Goal: Information Seeking & Learning: Learn about a topic

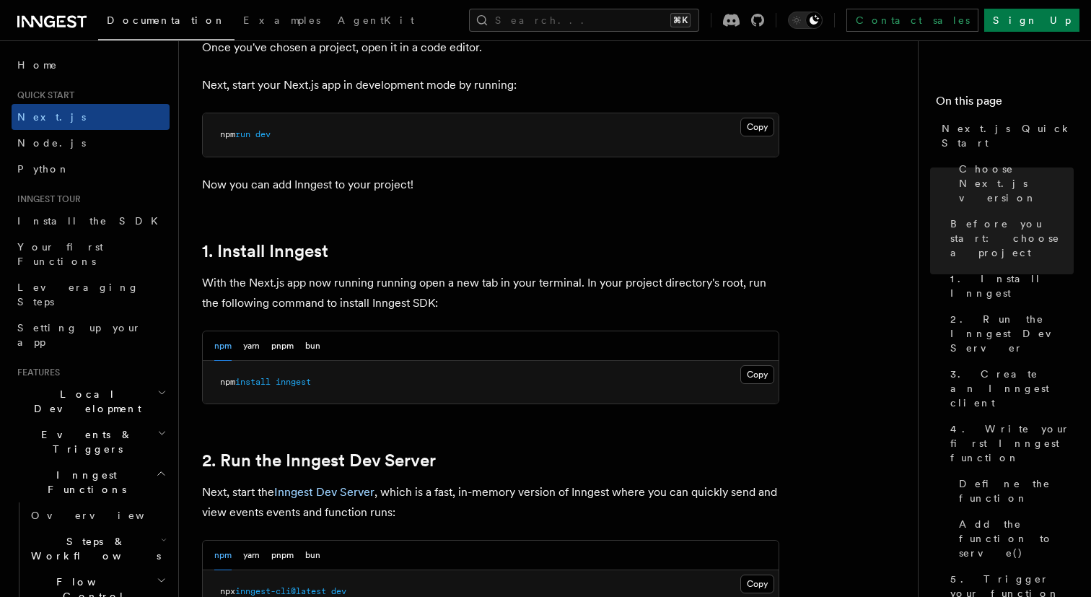
scroll to position [630, 0]
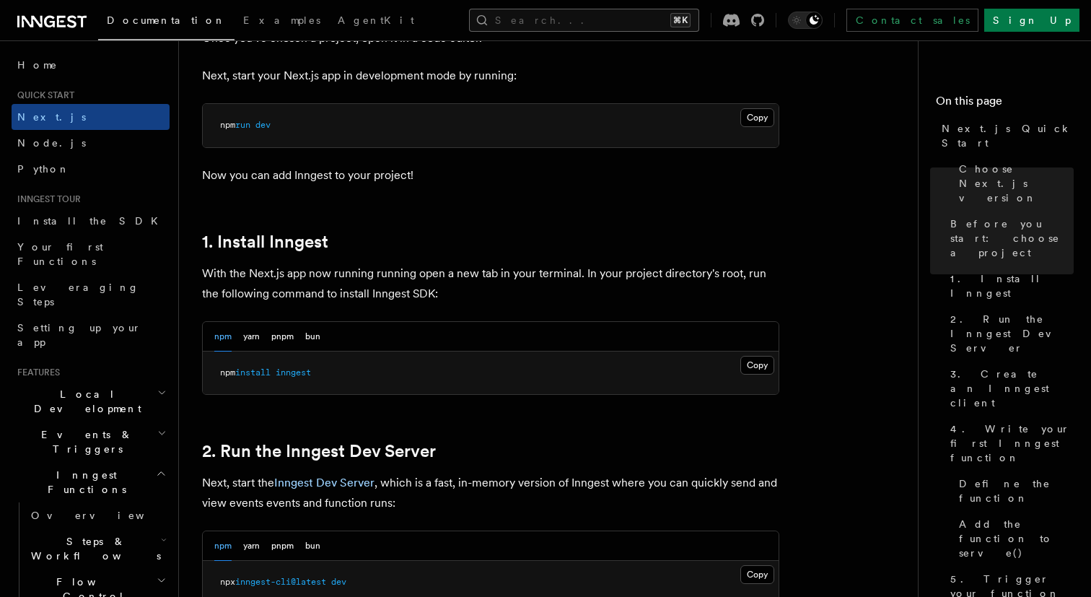
click at [558, 23] on button "Search... ⌘K" at bounding box center [584, 20] width 230 height 23
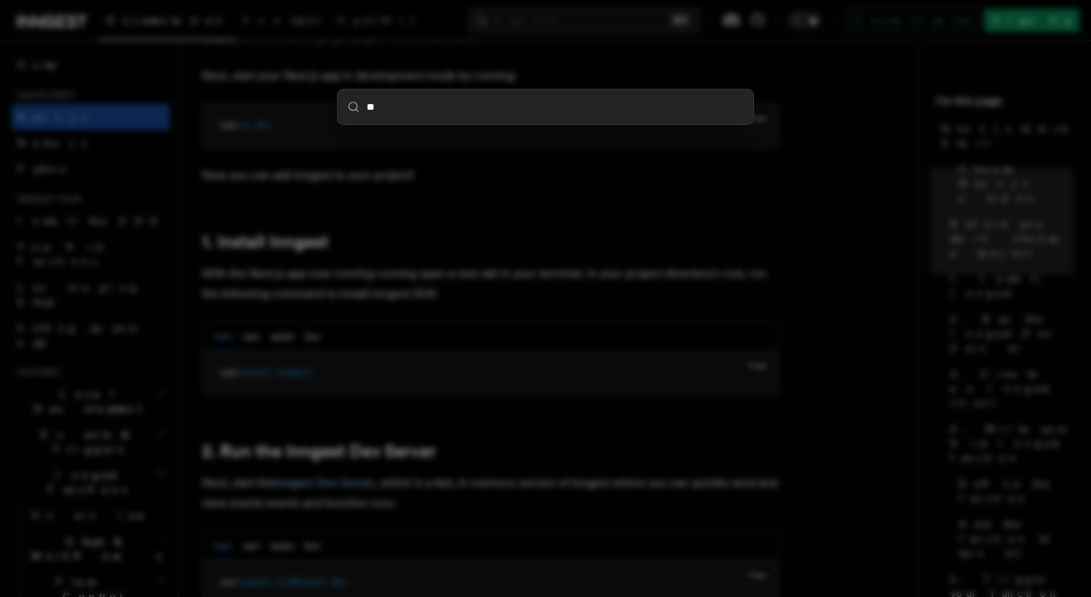
type input "***"
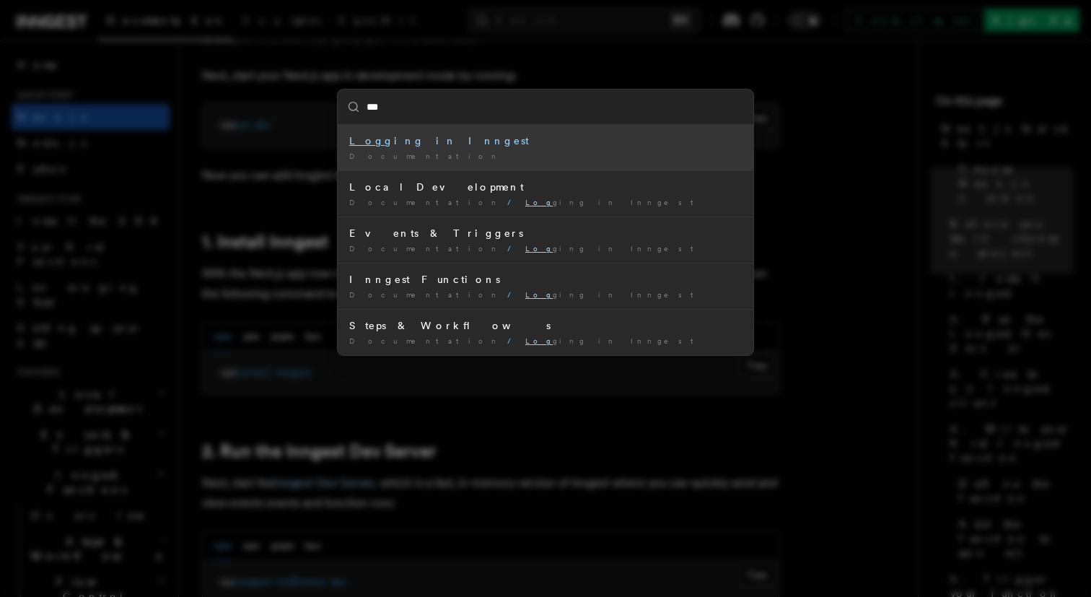
click at [405, 141] on div "Log ging in Inngest" at bounding box center [545, 140] width 392 height 14
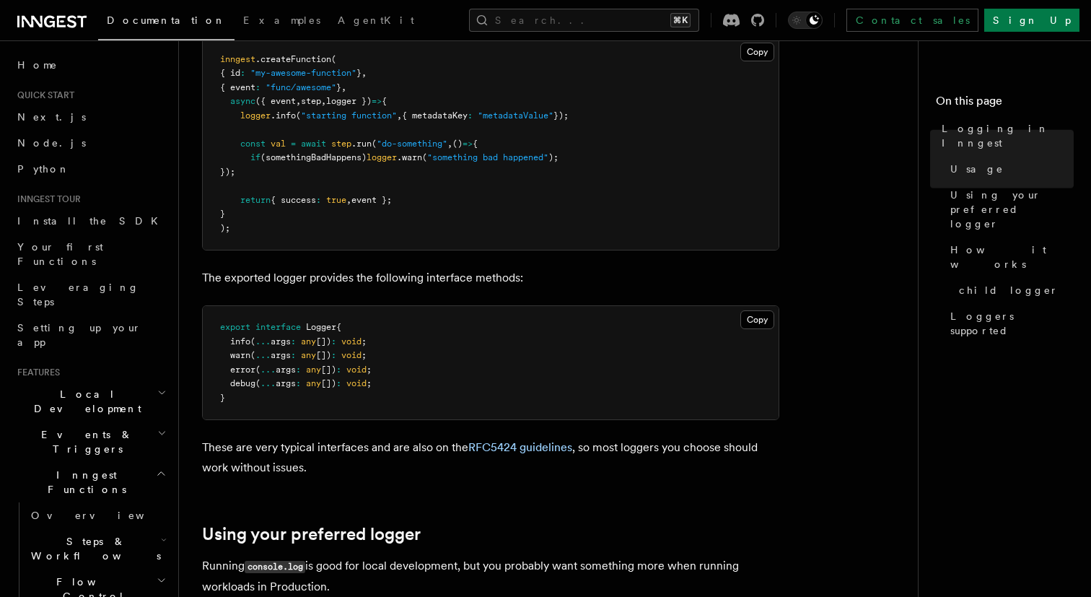
scroll to position [679, 0]
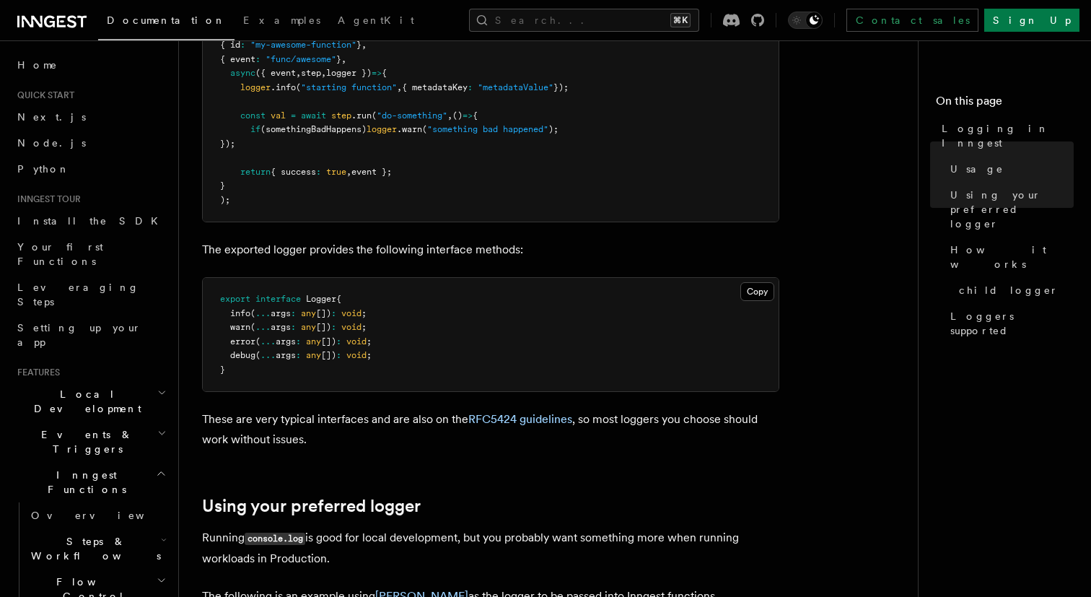
click at [126, 381] on h2 "Local Development" at bounding box center [91, 401] width 158 height 40
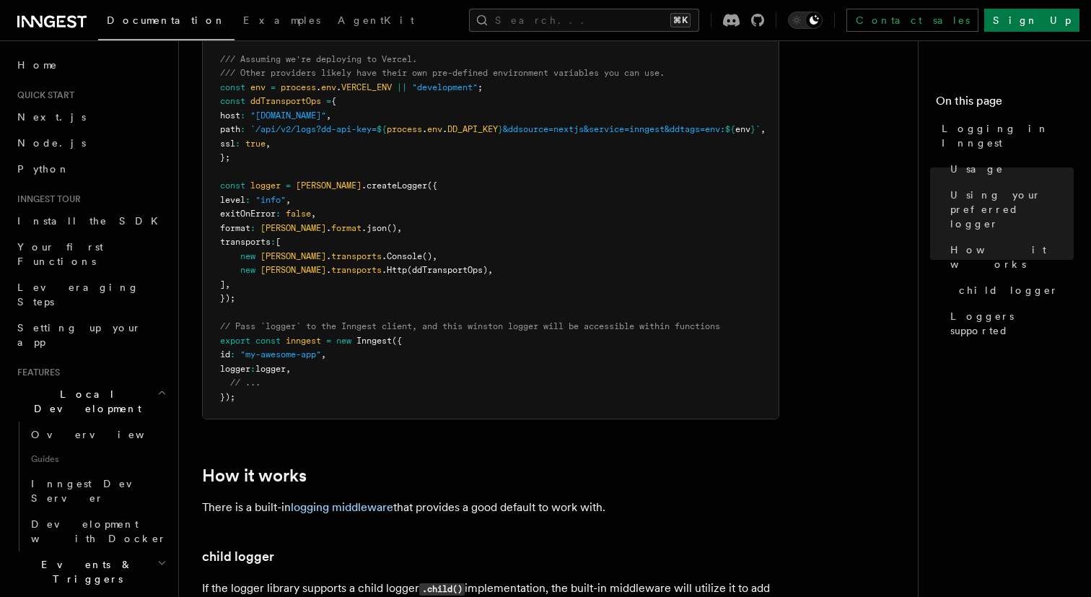
scroll to position [1330, 0]
